Goal: Transaction & Acquisition: Purchase product/service

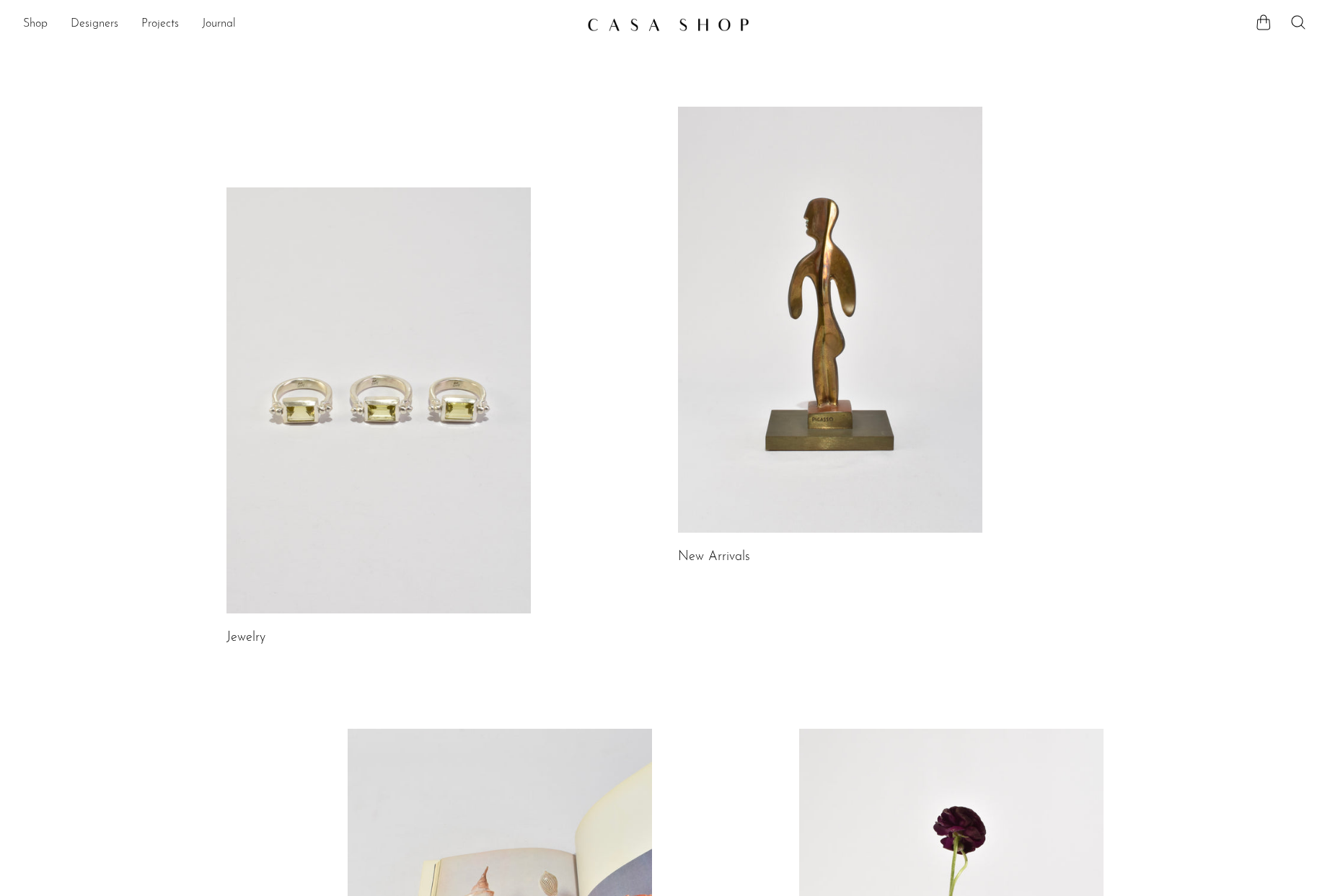
click at [663, 347] on div "Jewelry New Arrivals Library Gifts" at bounding box center [665, 648] width 923 height 1084
click at [731, 347] on link at bounding box center [830, 319] width 305 height 426
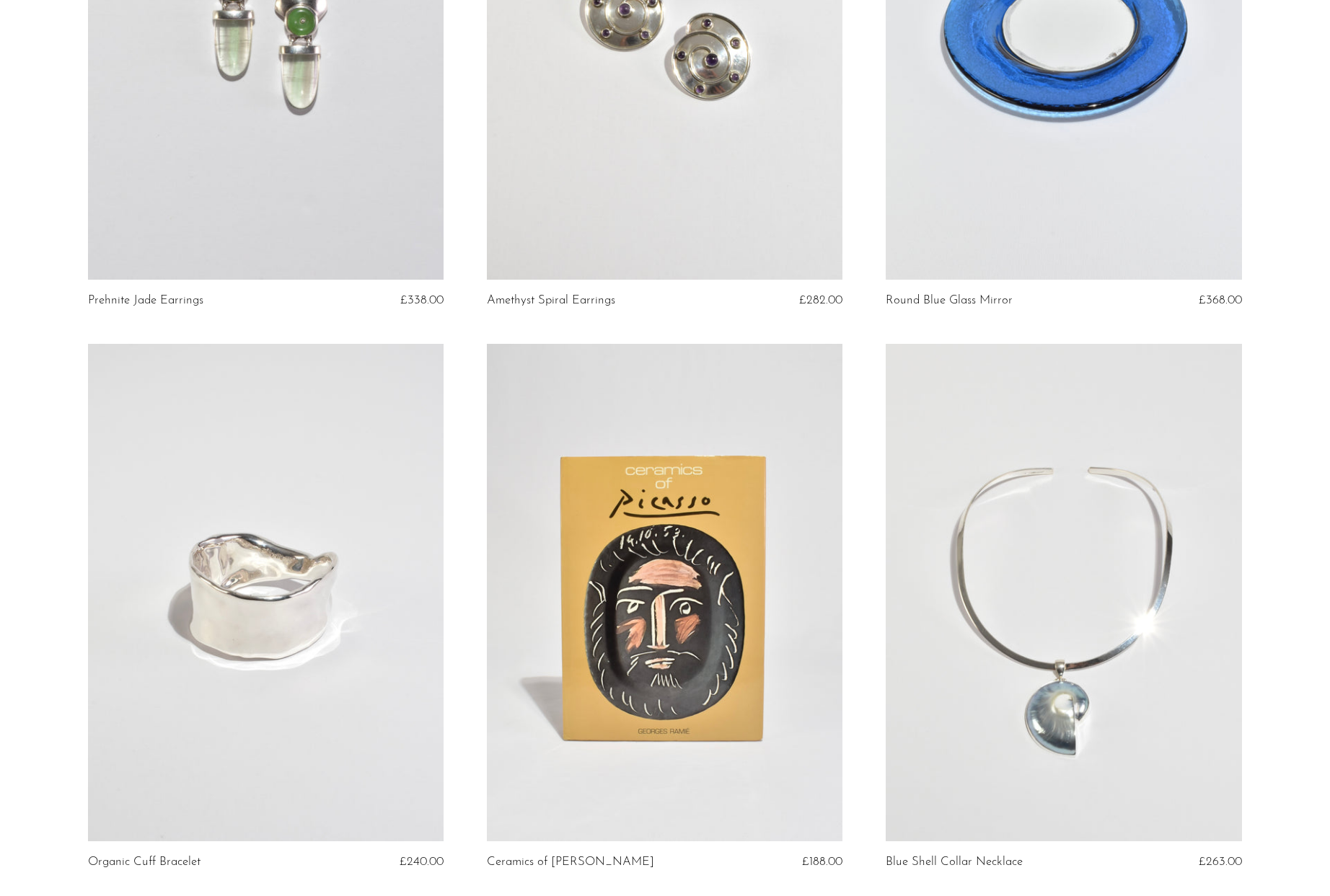
scroll to position [177, 0]
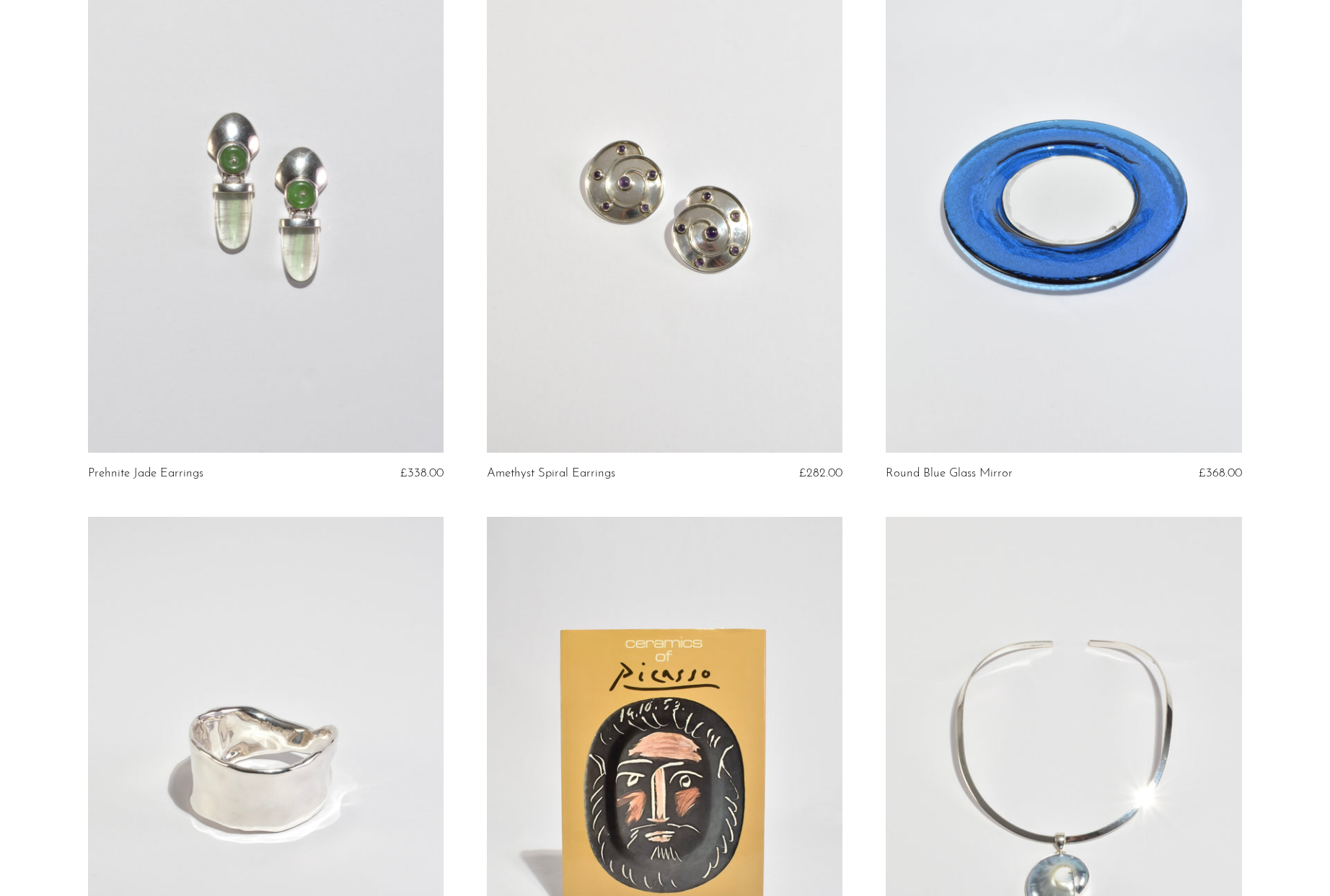
click at [1061, 273] on link at bounding box center [1063, 204] width 356 height 498
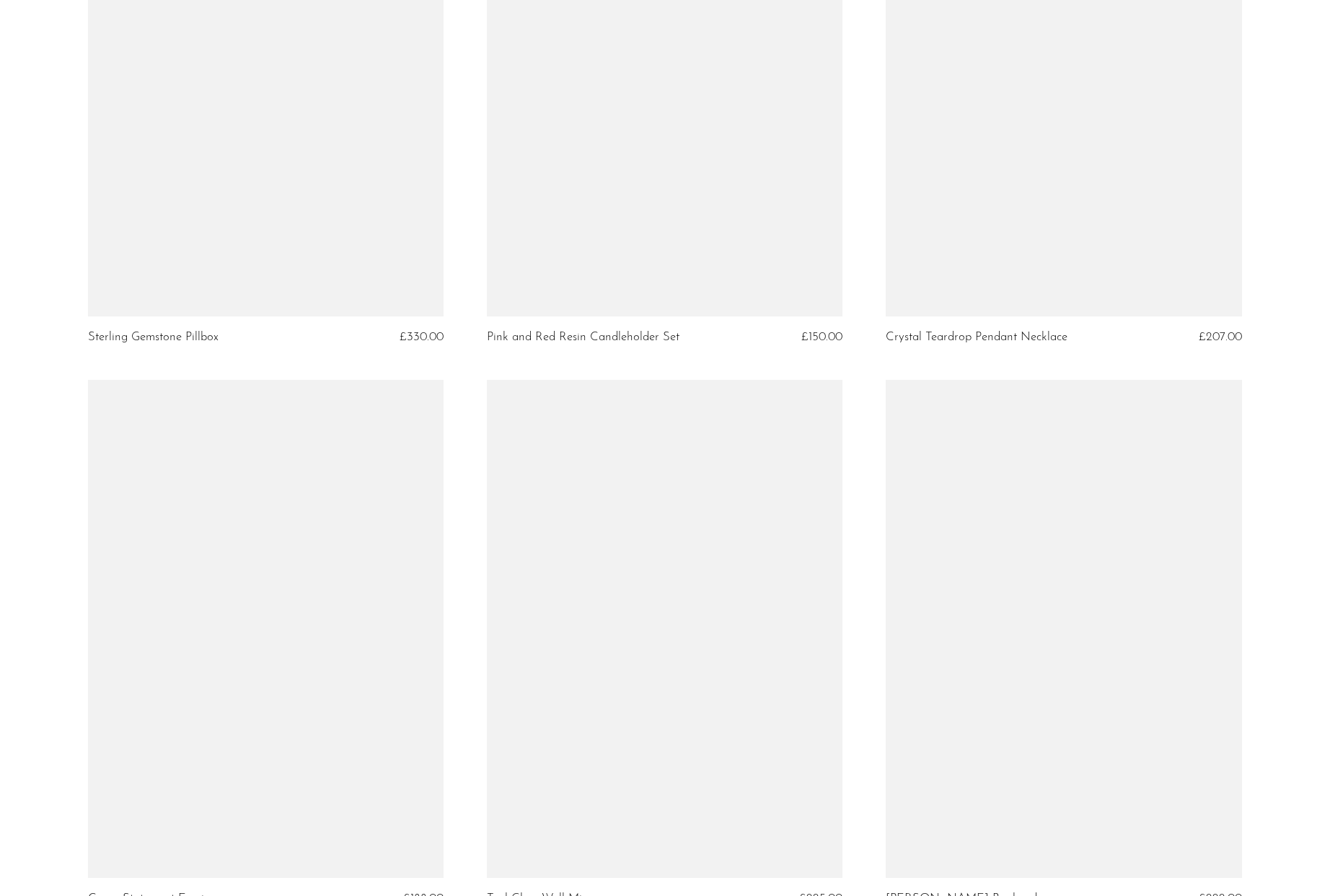
scroll to position [2305, 0]
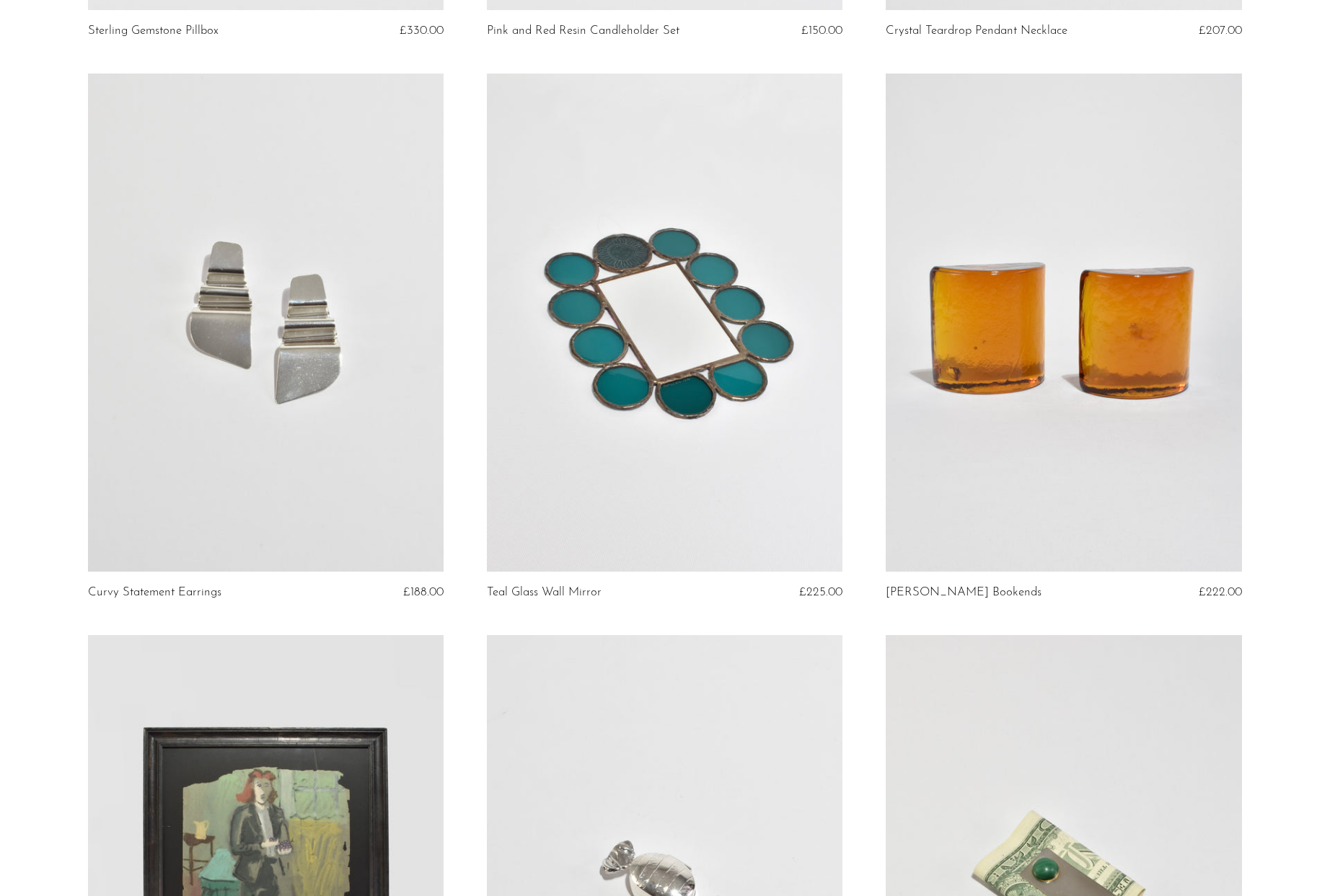
click at [660, 397] on link at bounding box center [664, 322] width 356 height 498
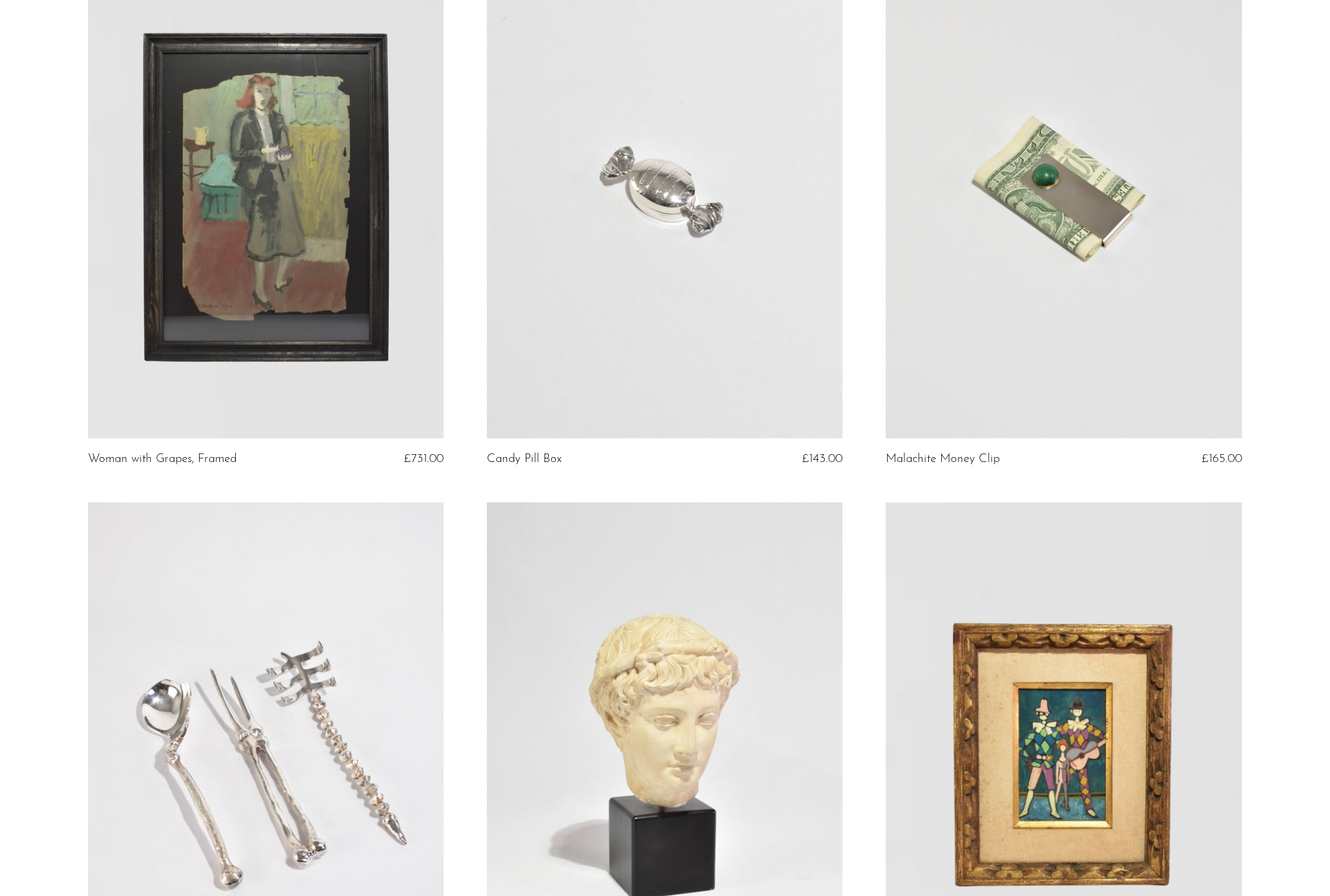
scroll to position [3452, 0]
